Goal: Information Seeking & Learning: Learn about a topic

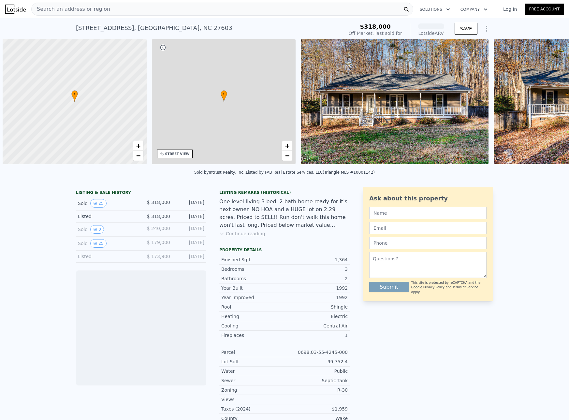
scroll to position [0, 3]
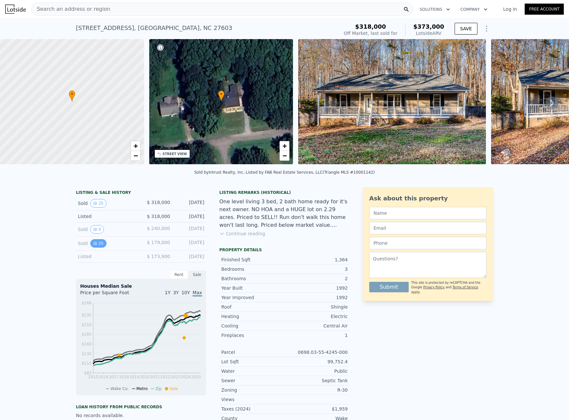
click at [90, 248] on button "25" at bounding box center [98, 243] width 16 height 8
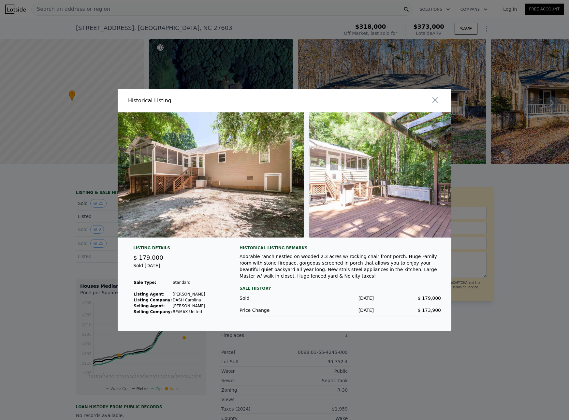
scroll to position [0, 4053]
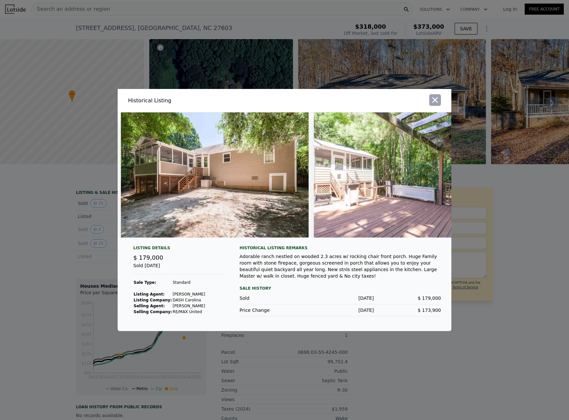
click at [437, 98] on icon "button" at bounding box center [435, 100] width 9 height 9
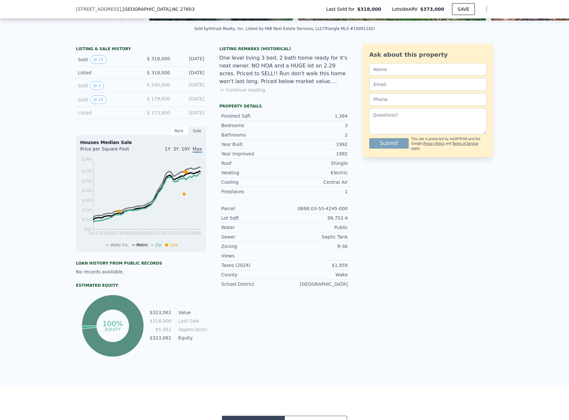
scroll to position [161, 0]
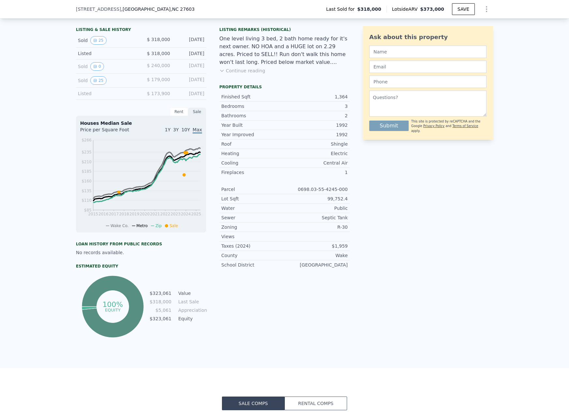
click at [178, 116] on div "Rent" at bounding box center [179, 112] width 18 height 8
click at [194, 116] on div "Sale" at bounding box center [197, 112] width 18 height 8
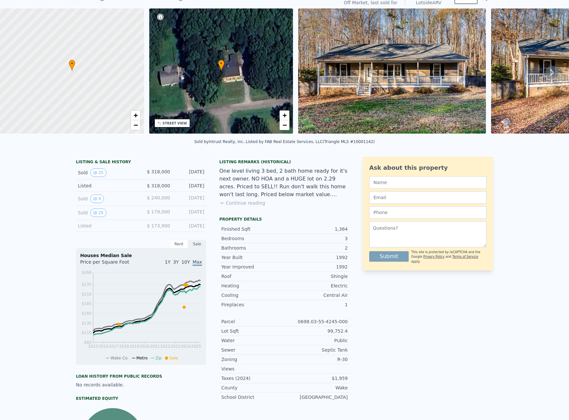
scroll to position [2, 0]
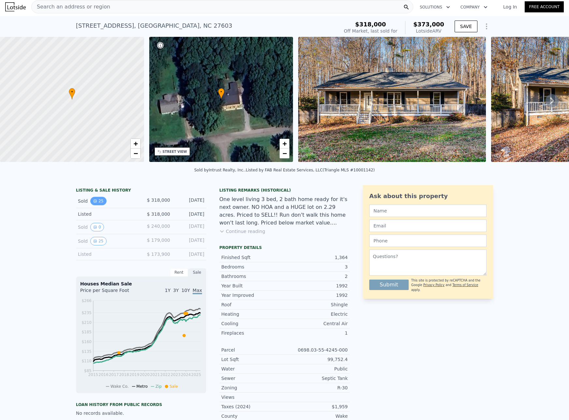
click at [96, 205] on button "25" at bounding box center [98, 201] width 16 height 8
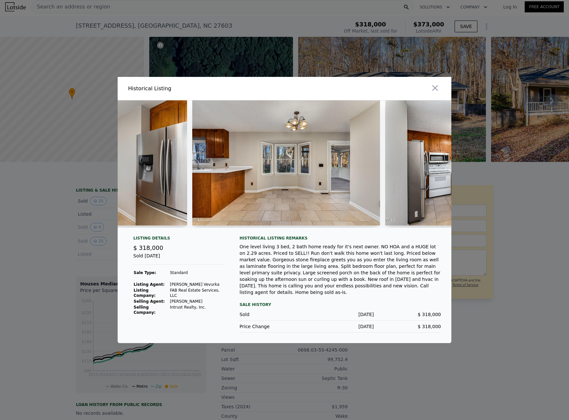
scroll to position [0, 2055]
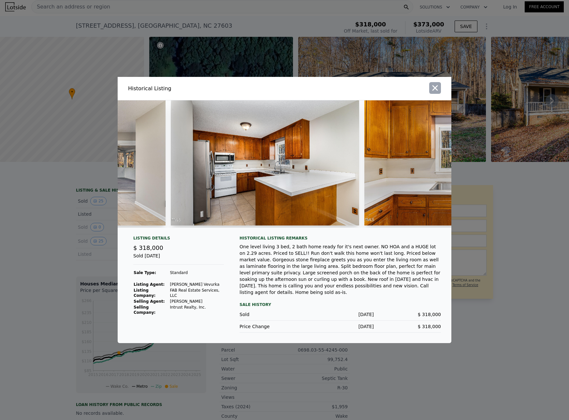
click at [435, 91] on icon "button" at bounding box center [435, 87] width 9 height 9
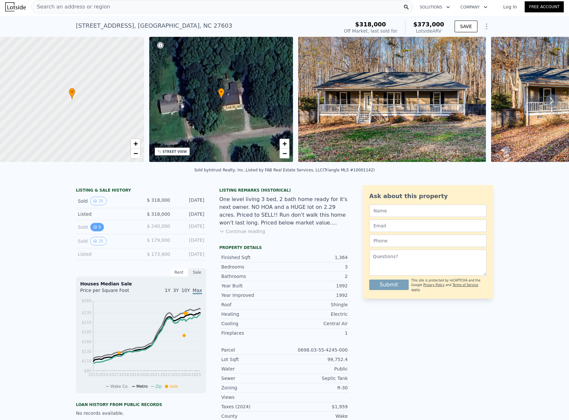
click at [97, 232] on button "0" at bounding box center [97, 227] width 14 height 8
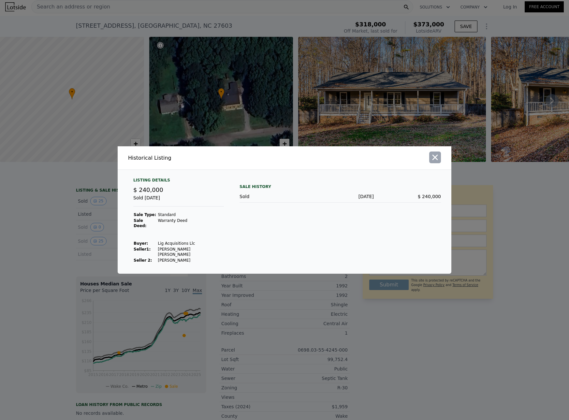
click at [436, 162] on icon "button" at bounding box center [435, 157] width 9 height 9
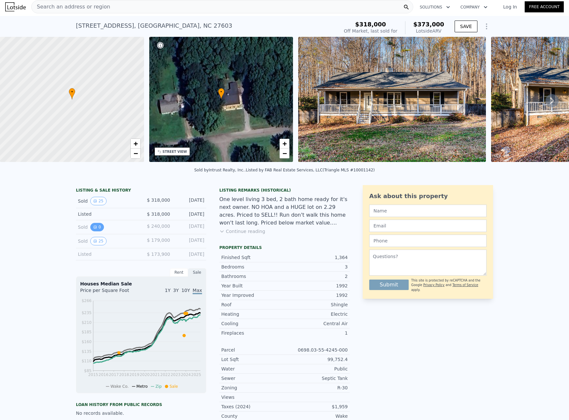
click at [93, 232] on button "0" at bounding box center [97, 227] width 14 height 8
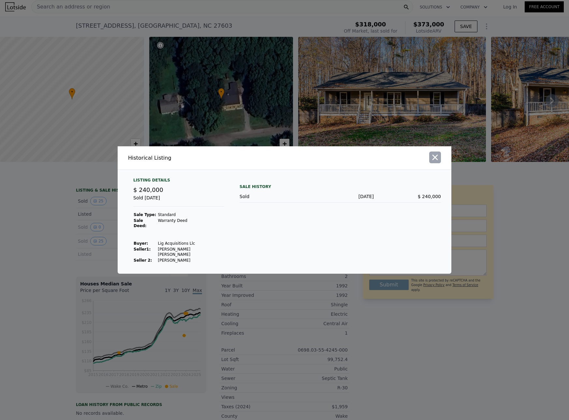
click at [437, 160] on icon "button" at bounding box center [436, 158] width 6 height 6
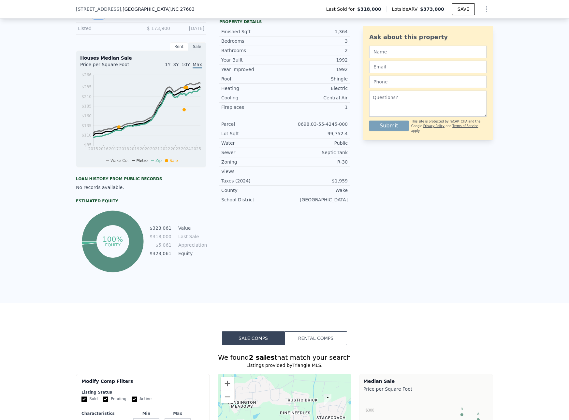
scroll to position [218, 0]
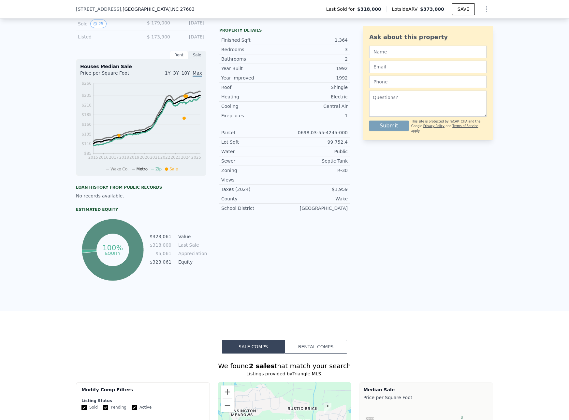
click at [308, 350] on button "Rental Comps" at bounding box center [316, 347] width 63 height 14
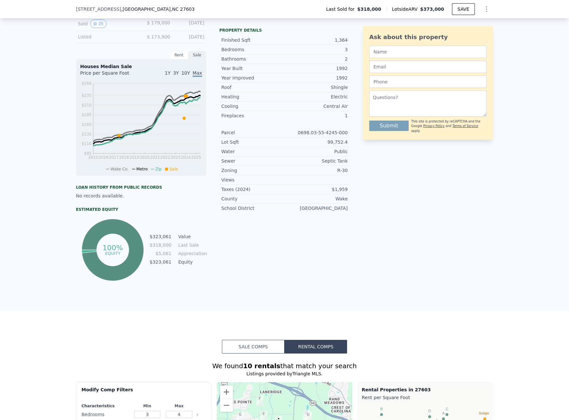
click at [249, 354] on button "Sale Comps" at bounding box center [253, 347] width 63 height 14
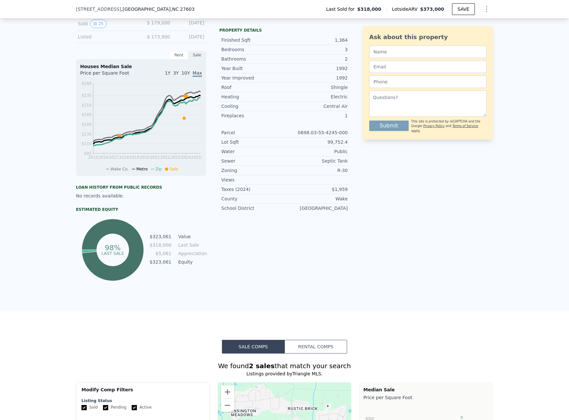
click at [126, 268] on icon at bounding box center [113, 250] width 62 height 62
click at [106, 199] on div "No records available." at bounding box center [141, 196] width 130 height 7
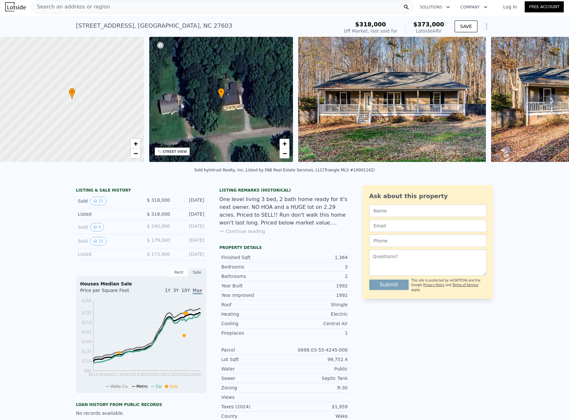
scroll to position [0, 0]
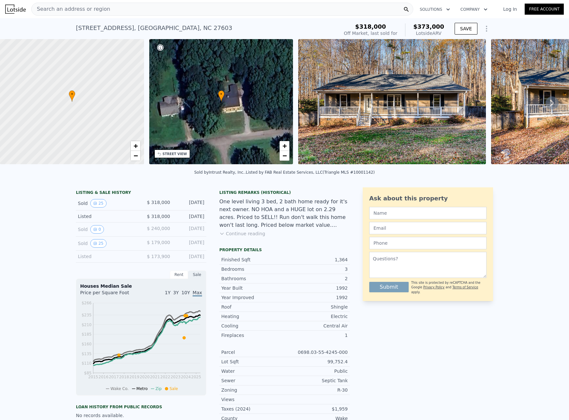
click at [107, 10] on div "Search an address or region" at bounding box center [222, 9] width 382 height 13
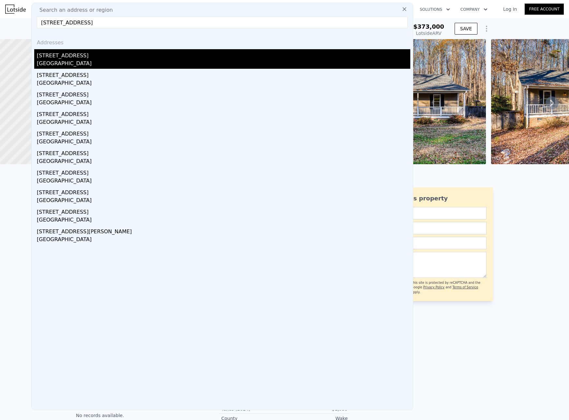
type input "5224 Relay Way, Raleigh, NC 27603"
click at [71, 57] on div "[STREET_ADDRESS]" at bounding box center [224, 54] width 374 height 10
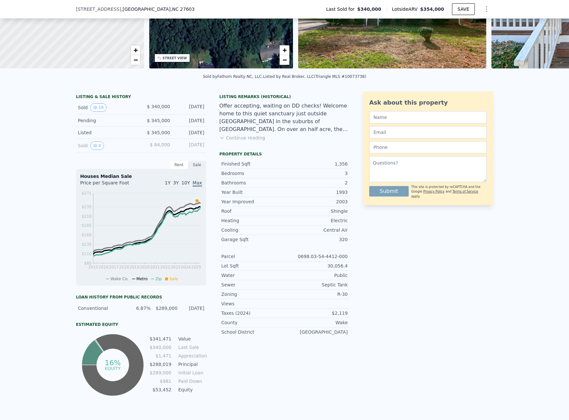
scroll to position [109, 0]
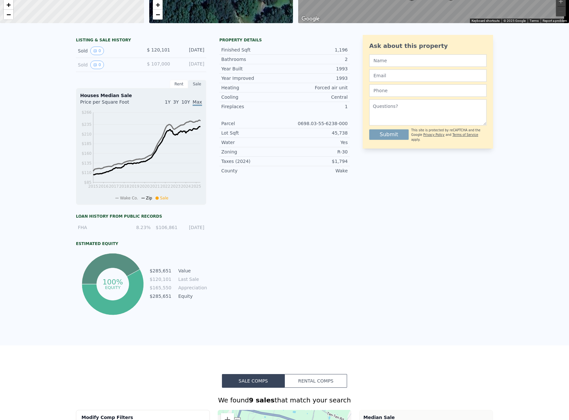
scroll to position [2, 0]
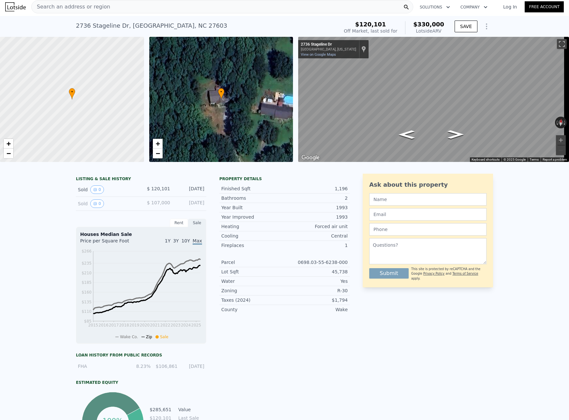
click at [103, 7] on div "Search an address or region" at bounding box center [222, 6] width 382 height 13
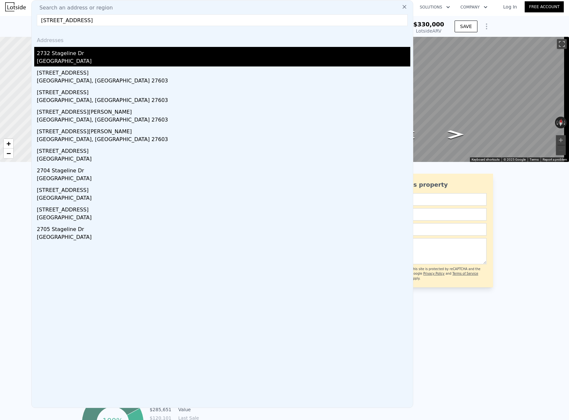
type input "2732 Stageline Dr, Raleigh, NC 27603"
click at [63, 57] on div "2732 Stageline Dr" at bounding box center [224, 52] width 374 height 10
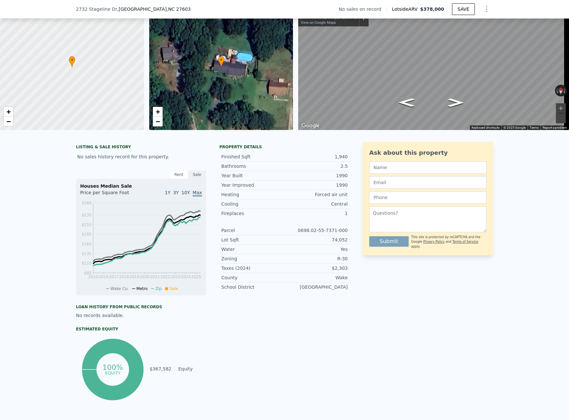
scroll to position [2, 0]
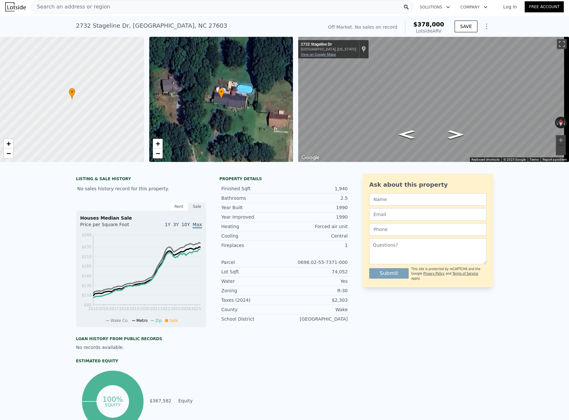
click at [327, 55] on link "View on Google Maps" at bounding box center [318, 55] width 35 height 4
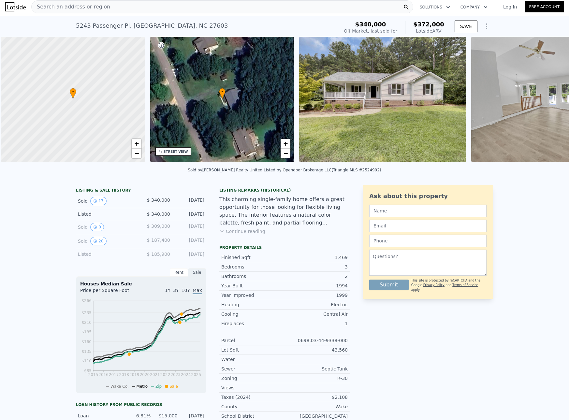
scroll to position [0, 3]
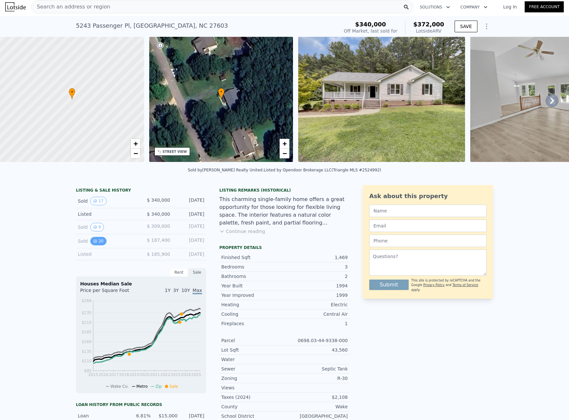
click at [97, 244] on button "20" at bounding box center [98, 241] width 16 height 8
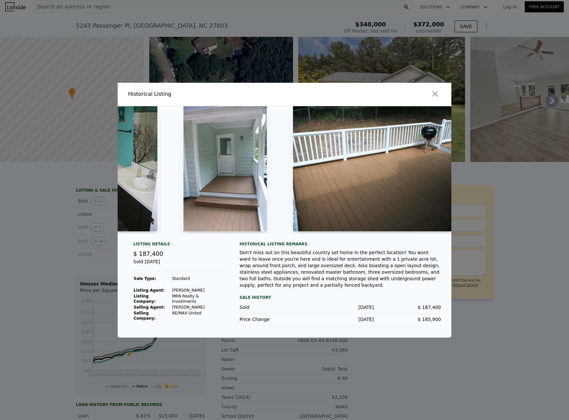
scroll to position [0, 2367]
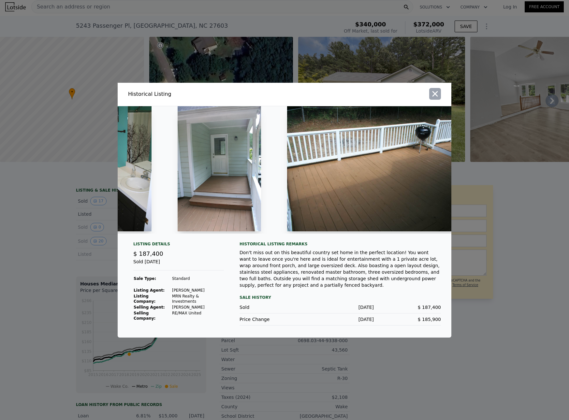
click at [434, 97] on icon "button" at bounding box center [436, 94] width 6 height 6
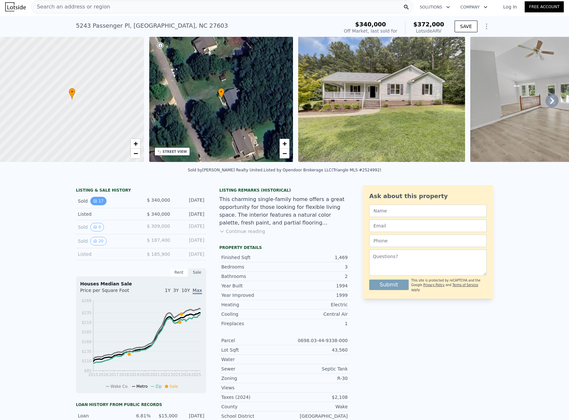
click at [94, 203] on icon "View historical data" at bounding box center [95, 201] width 4 height 4
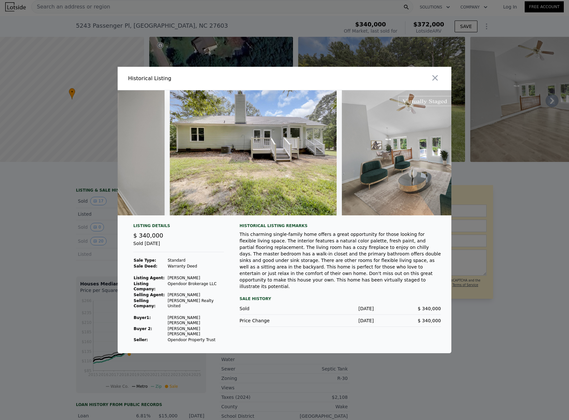
scroll to position [0, 2404]
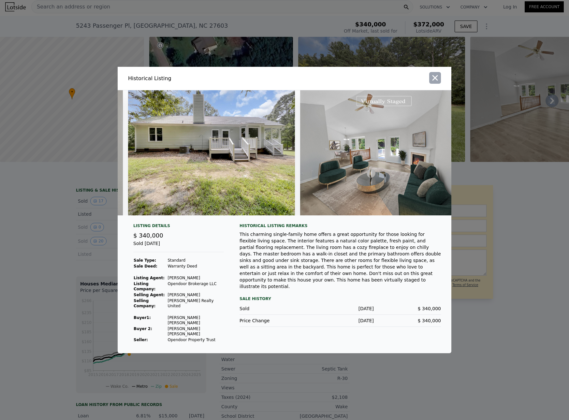
click at [434, 83] on icon "button" at bounding box center [435, 77] width 9 height 9
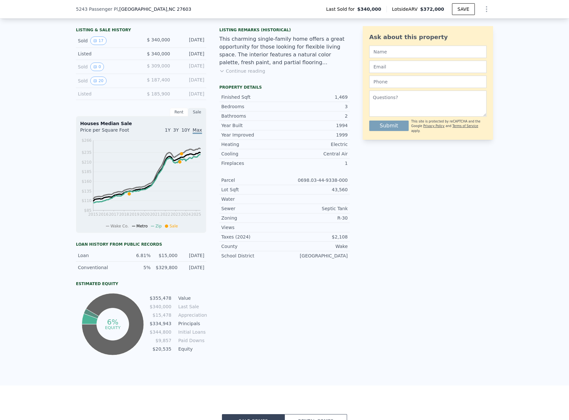
scroll to position [163, 0]
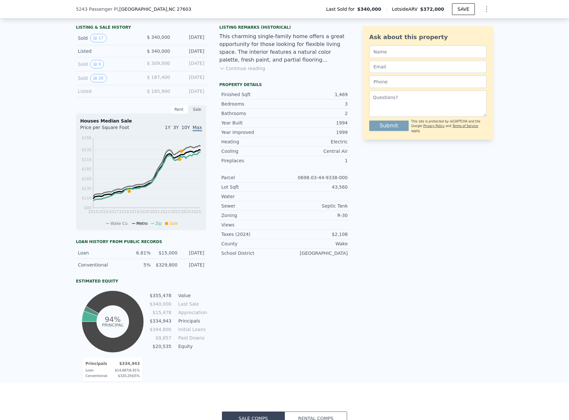
click at [89, 337] on icon at bounding box center [113, 322] width 62 height 62
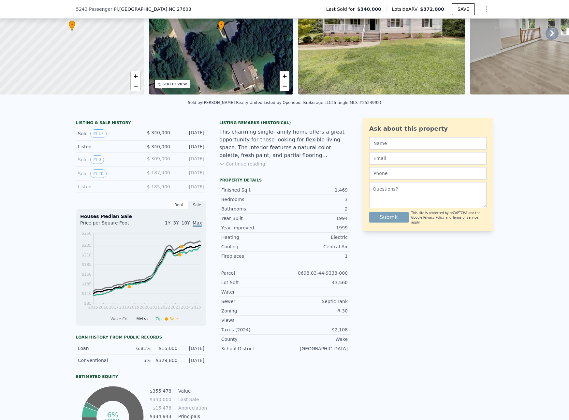
scroll to position [2, 0]
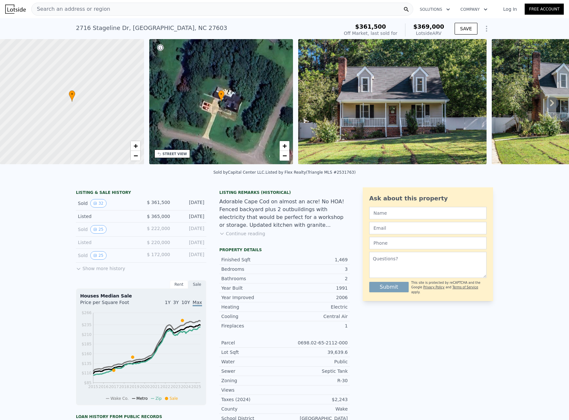
scroll to position [106, 0]
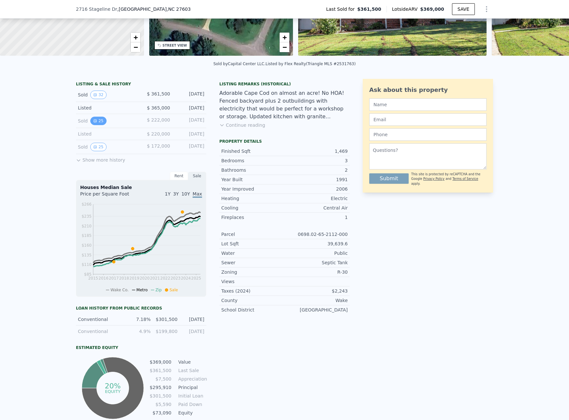
click at [95, 125] on button "25" at bounding box center [98, 121] width 16 height 8
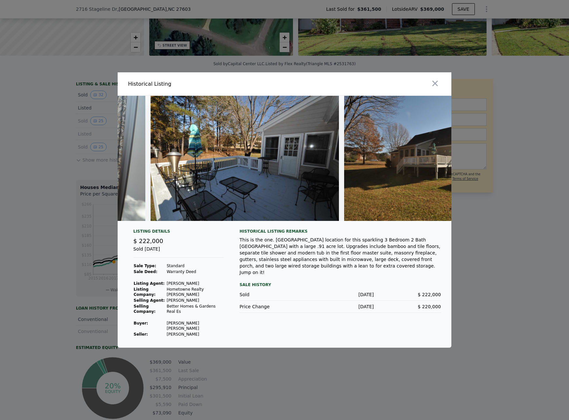
scroll to position [0, 4445]
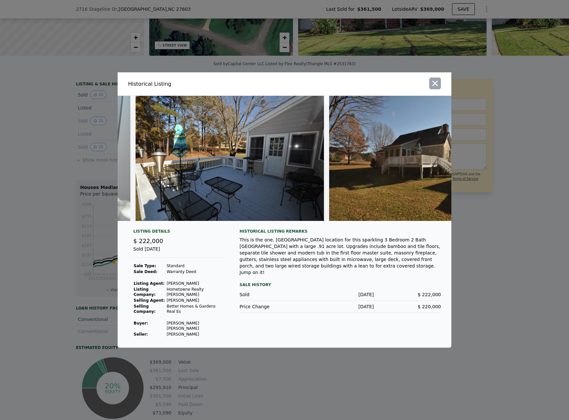
click at [438, 84] on icon "button" at bounding box center [435, 83] width 9 height 9
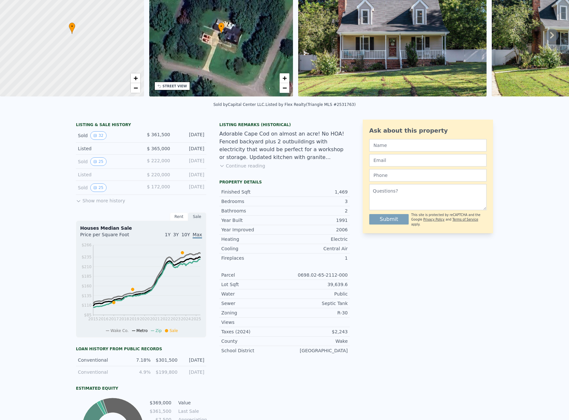
scroll to position [2, 0]
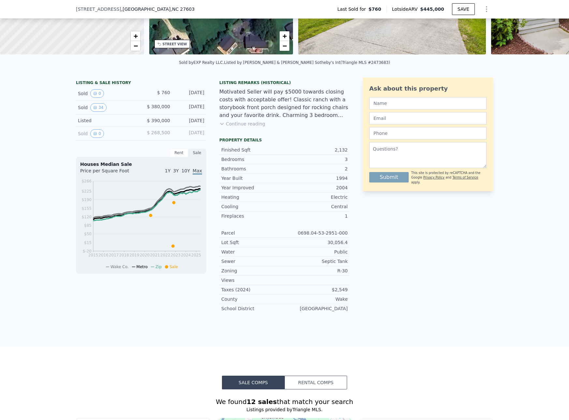
scroll to position [106, 0]
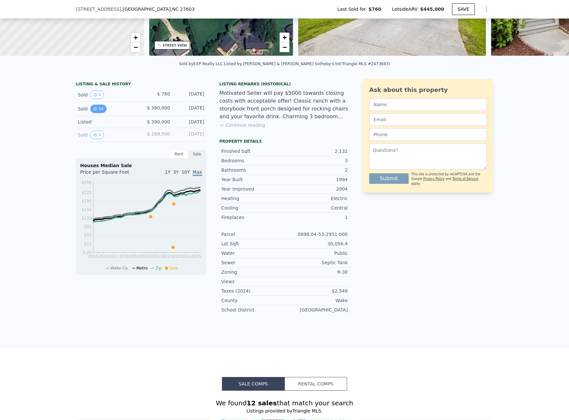
click at [95, 113] on button "34" at bounding box center [98, 109] width 16 height 8
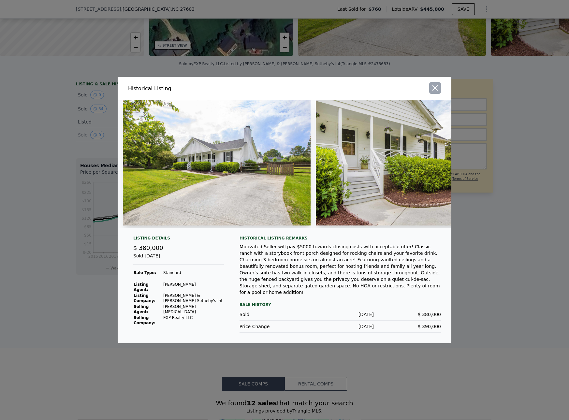
click at [432, 90] on icon "button" at bounding box center [435, 87] width 9 height 9
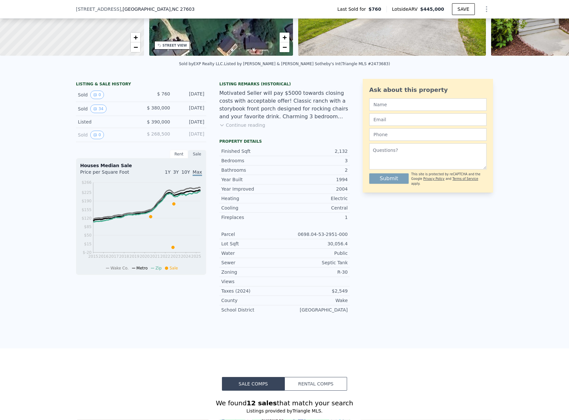
click at [177, 158] on div "Rent" at bounding box center [179, 154] width 18 height 8
click at [194, 158] on div "Sale" at bounding box center [197, 154] width 18 height 8
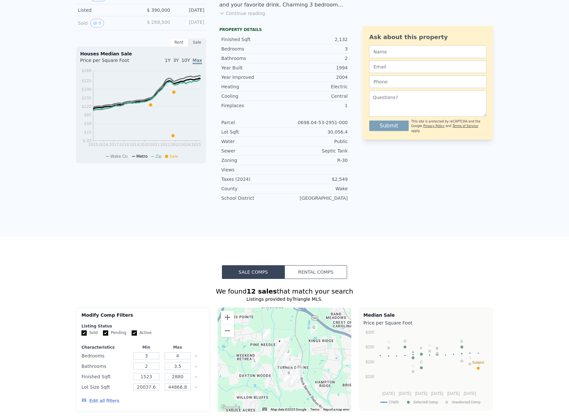
scroll to position [2, 0]
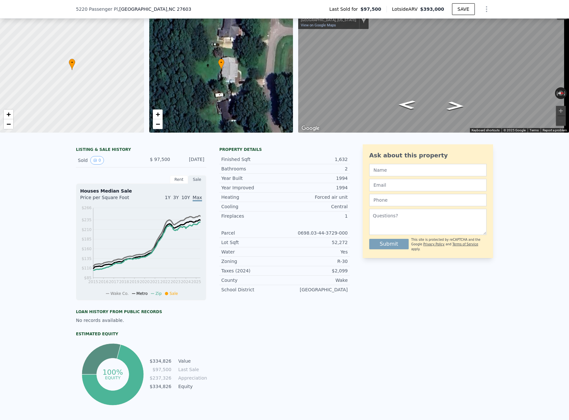
scroll to position [2, 0]
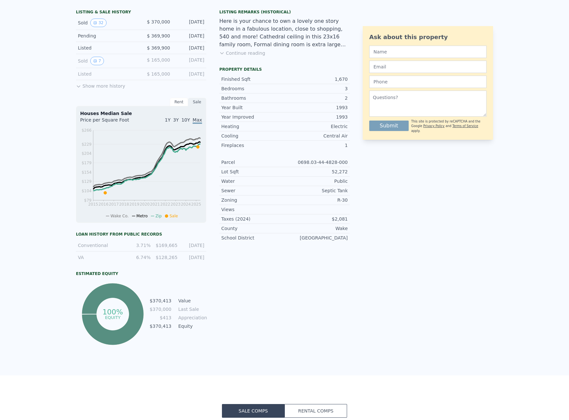
scroll to position [2, 0]
